Goal: Use online tool/utility: Utilize a website feature to perform a specific function

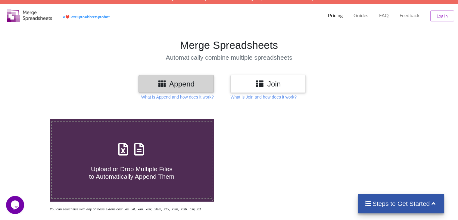
click at [188, 85] on h3 "Append" at bounding box center [176, 83] width 66 height 9
click at [196, 97] on p "What is Append and how does it work?" at bounding box center [177, 97] width 73 height 6
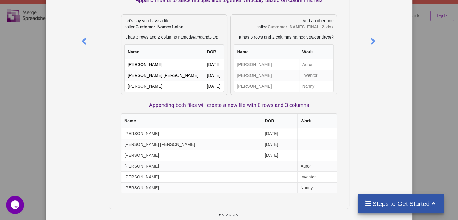
scroll to position [73, 0]
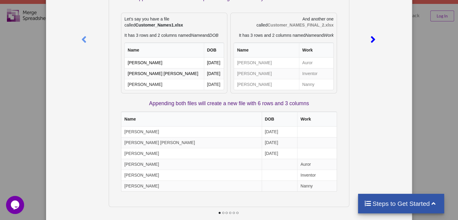
click at [375, 37] on icon at bounding box center [373, 37] width 12 height 11
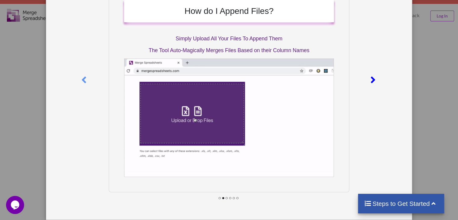
scroll to position [0, 0]
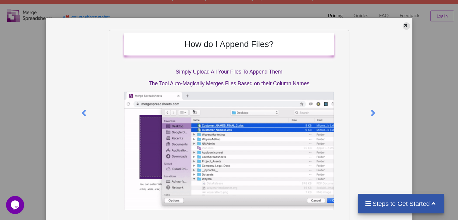
click at [404, 23] on icon at bounding box center [405, 24] width 5 height 4
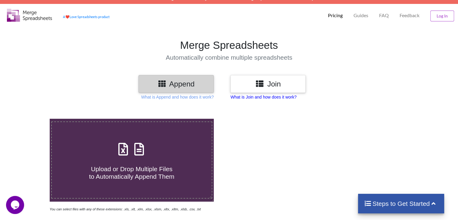
click at [265, 99] on p "What is Join and how does it work?" at bounding box center [263, 97] width 66 height 6
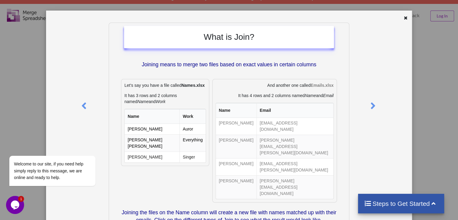
scroll to position [6, 0]
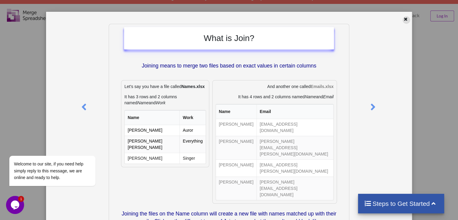
click at [403, 19] on icon at bounding box center [405, 18] width 5 height 4
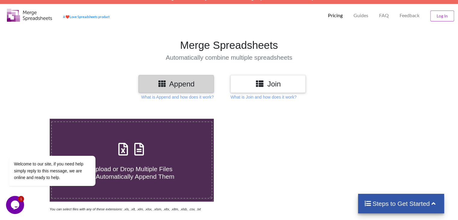
scroll to position [52, 0]
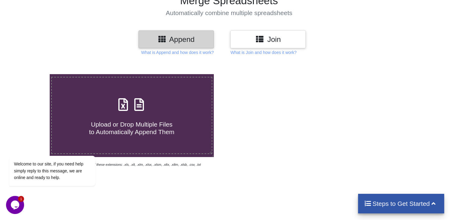
click at [187, 126] on h4 "Upload or Drop Multiple Files to Automatically Append Them" at bounding box center [131, 124] width 159 height 23
click at [31, 74] on input "Upload or Drop Multiple Files to Automatically Append Them" at bounding box center [31, 74] width 0 height 0
type input "C:\fakepath\apollo-contacts-export (11).csv"
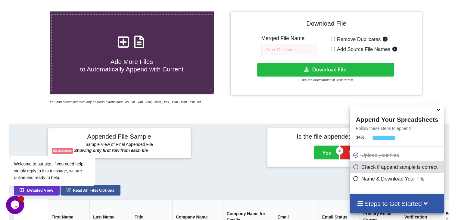
scroll to position [119, 0]
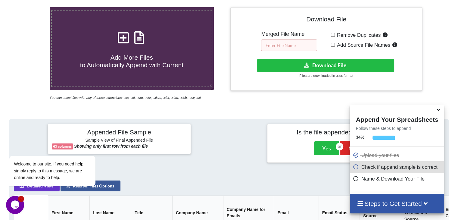
click at [290, 47] on input "text" at bounding box center [289, 44] width 56 height 11
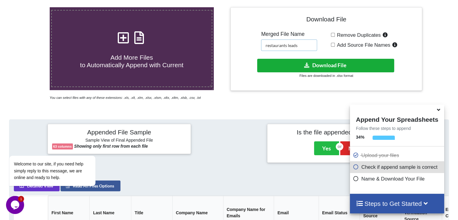
type input "restaurants leads"
click at [334, 69] on button "Download File" at bounding box center [325, 66] width 137 height 14
